Goal: Task Accomplishment & Management: Manage account settings

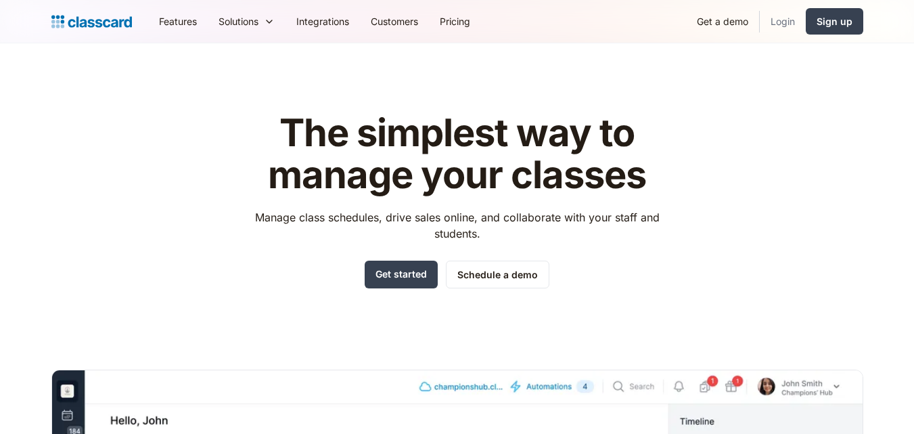
click at [783, 16] on link "Login" at bounding box center [783, 21] width 46 height 30
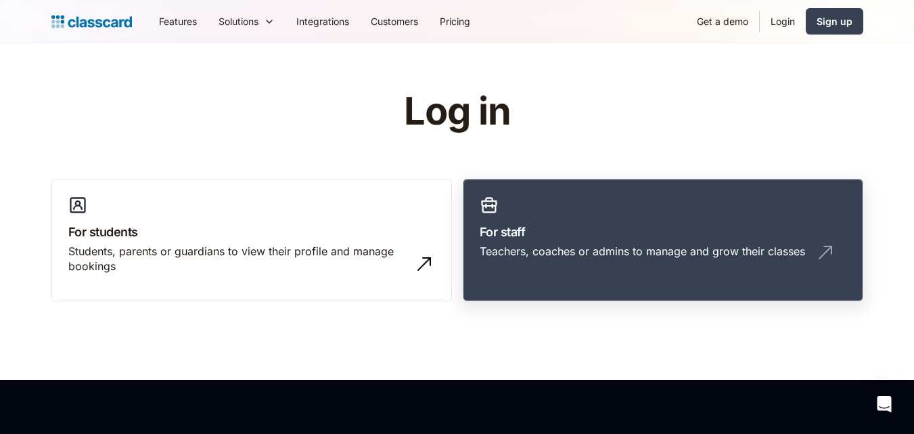
click at [604, 255] on div "Teachers, coaches or admins to manage and grow their classes" at bounding box center [643, 251] width 326 height 15
